Goal: Task Accomplishment & Management: Manage account settings

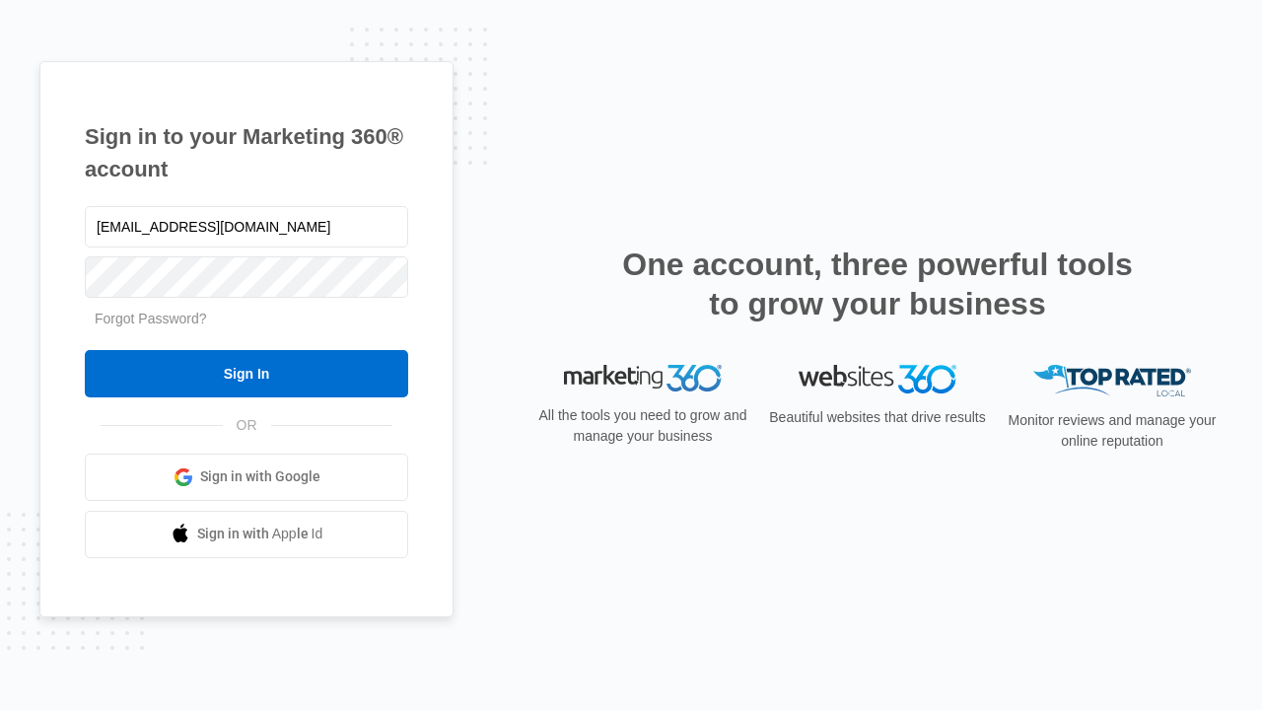
type input "[EMAIL_ADDRESS][DOMAIN_NAME]"
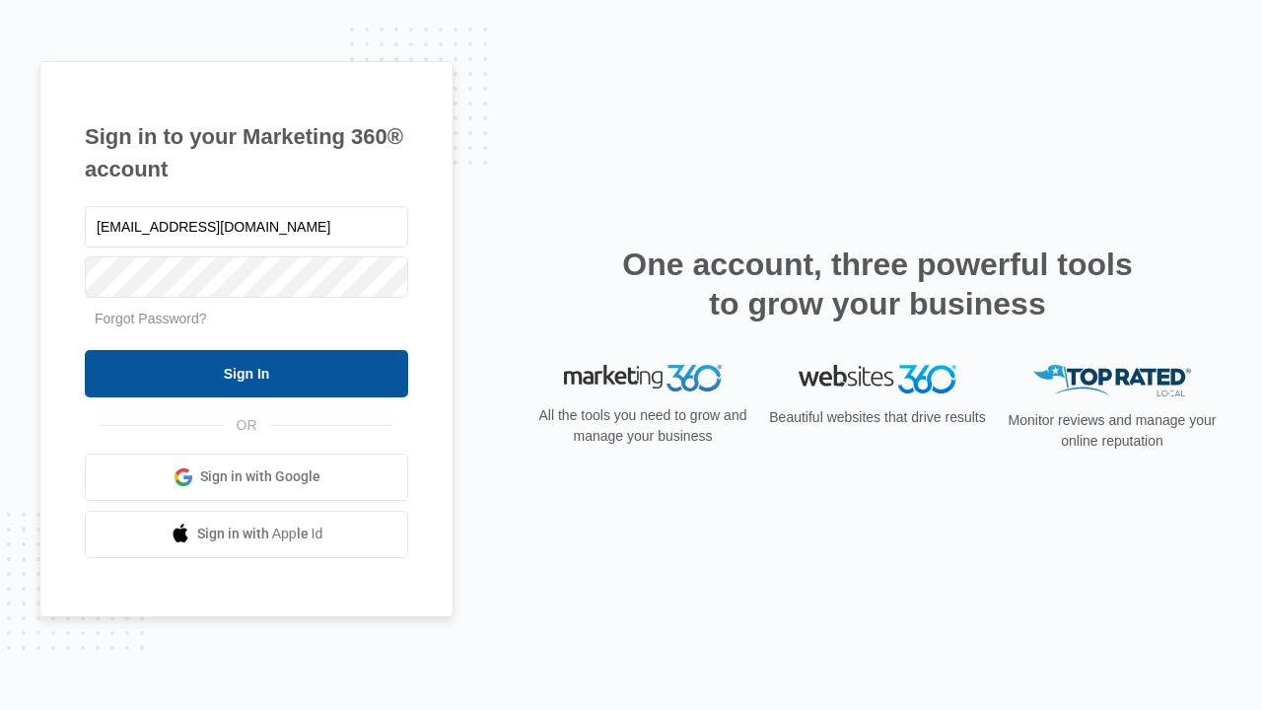
click at [247, 373] on input "Sign In" at bounding box center [246, 373] width 323 height 47
